Goal: Transaction & Acquisition: Subscribe to service/newsletter

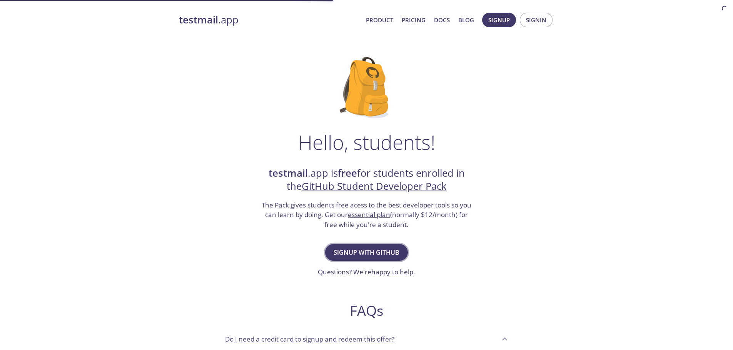
click at [380, 251] on span "Signup with GitHub" at bounding box center [366, 252] width 66 height 11
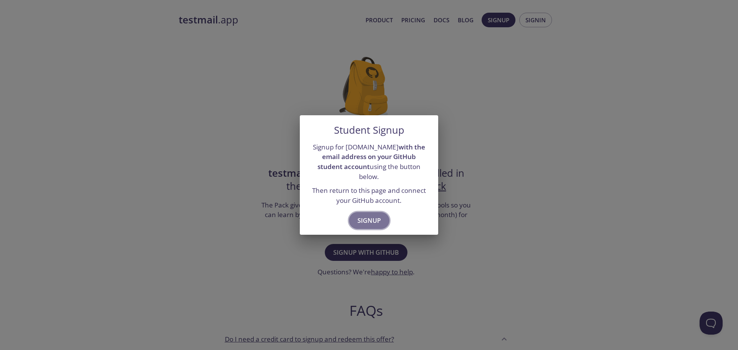
click at [369, 218] on span "Signup" at bounding box center [369, 220] width 23 height 11
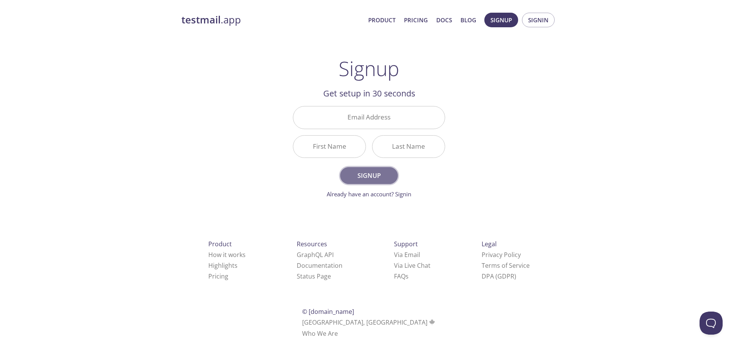
click at [377, 172] on span "Signup" at bounding box center [369, 175] width 41 height 11
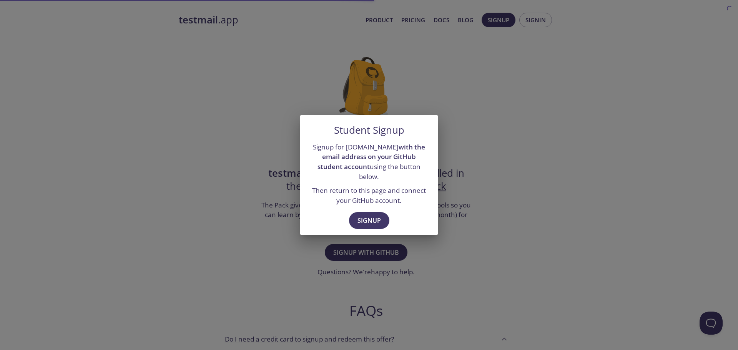
click at [233, 83] on div "Student Signup Signup for [DOMAIN_NAME] with the email address on your GitHub s…" at bounding box center [369, 175] width 738 height 350
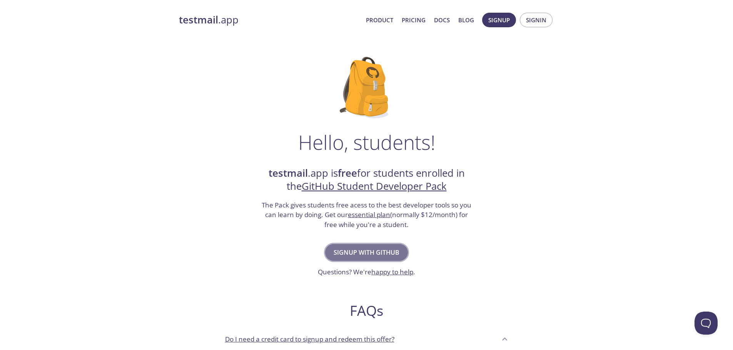
click at [371, 249] on span "Signup with GitHub" at bounding box center [366, 252] width 66 height 11
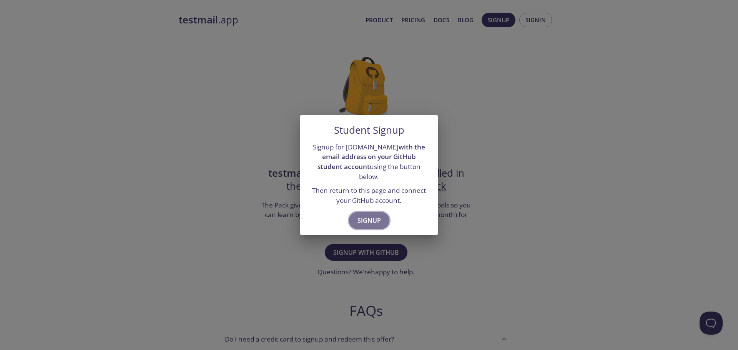
click at [369, 221] on span "Signup" at bounding box center [369, 220] width 23 height 11
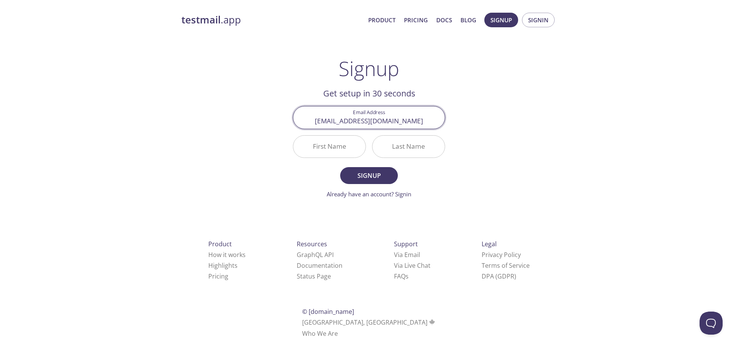
type input "[EMAIL_ADDRESS][DOMAIN_NAME]"
click at [336, 149] on input "First Name" at bounding box center [329, 147] width 72 height 22
type input "Hussein"
click at [386, 146] on input "Last Name" at bounding box center [409, 147] width 72 height 22
type input "ngapawa"
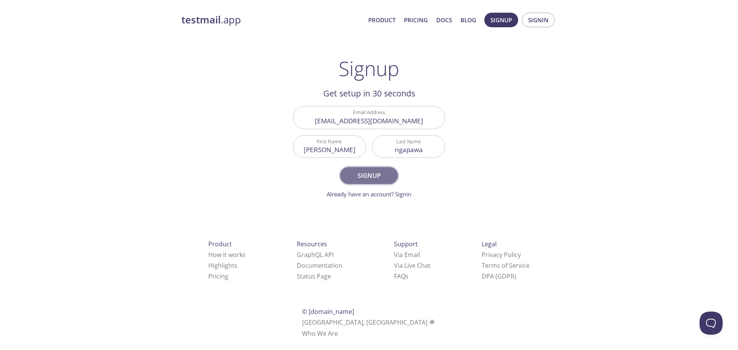
click at [370, 179] on span "Signup" at bounding box center [369, 175] width 41 height 11
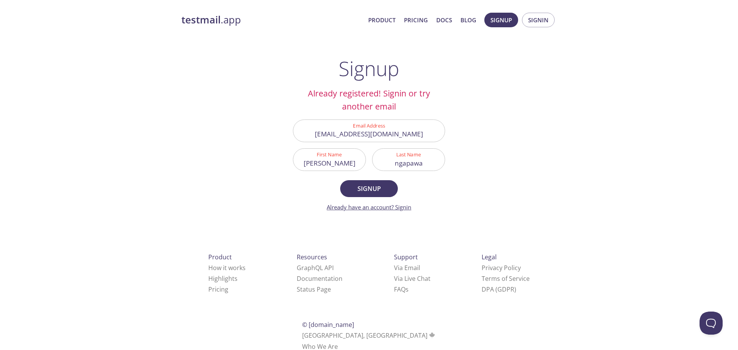
click at [402, 208] on link "Already have an account? Signin" at bounding box center [369, 207] width 85 height 8
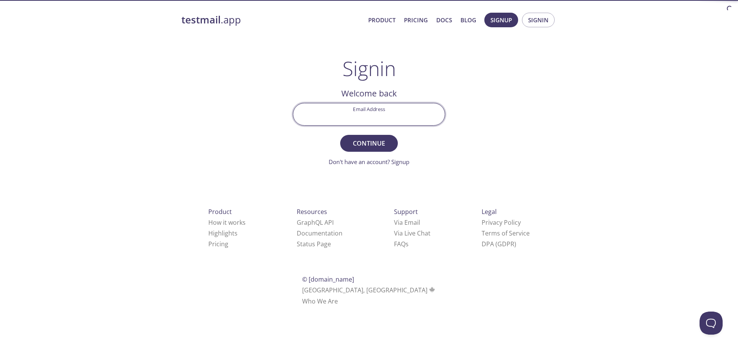
click at [348, 120] on input "Email Address" at bounding box center [369, 114] width 152 height 22
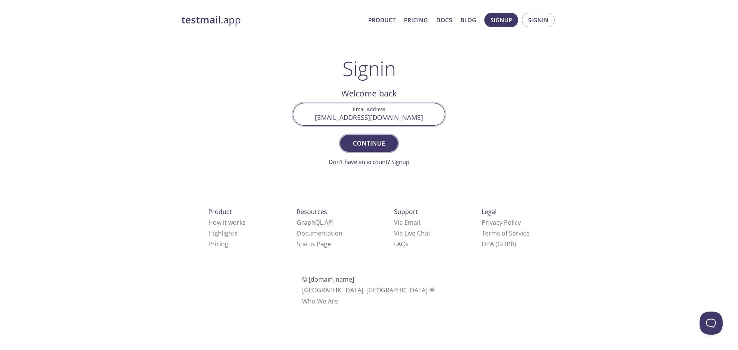
type input "husseinramdin@hotmail.com"
click at [378, 140] on span "Continue" at bounding box center [369, 143] width 41 height 11
click at [370, 119] on input "Signin Security Code" at bounding box center [369, 114] width 152 height 22
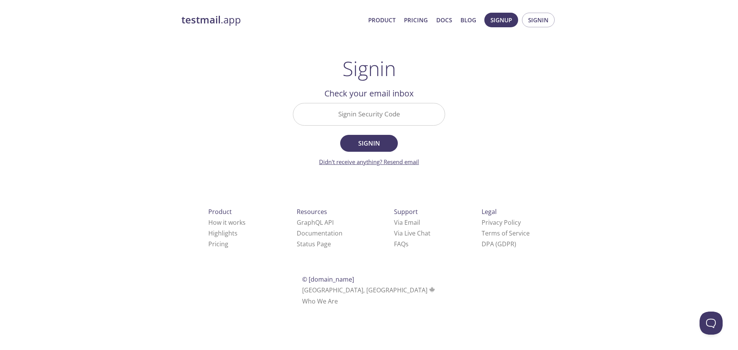
click at [380, 161] on link "Didn't receive anything? Resend email" at bounding box center [369, 162] width 100 height 8
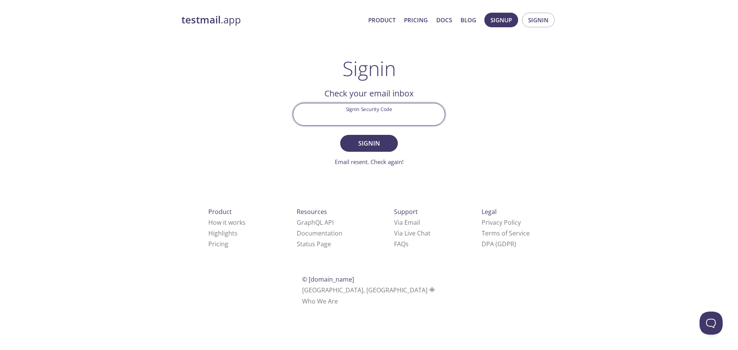
click at [399, 113] on input "Signin Security Code" at bounding box center [369, 114] width 152 height 22
paste input "EFEUX4P"
type input "EFEUX4P"
click at [383, 143] on span "Signin" at bounding box center [369, 143] width 41 height 11
